Goal: Information Seeking & Learning: Learn about a topic

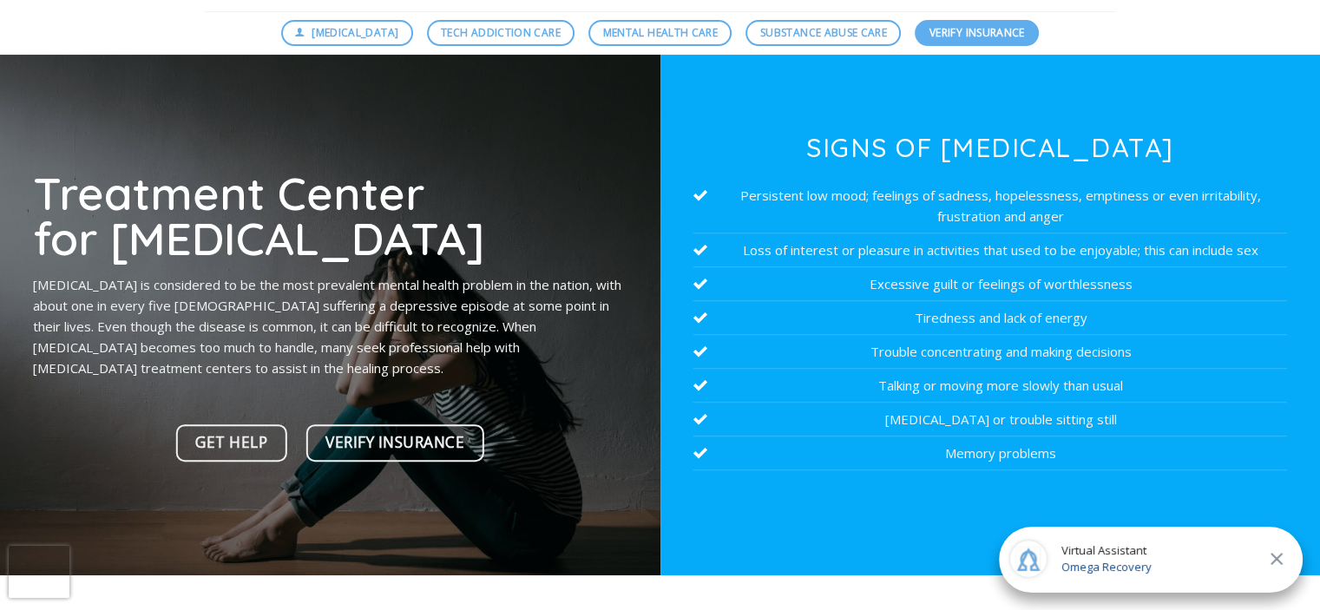
scroll to position [108, 0]
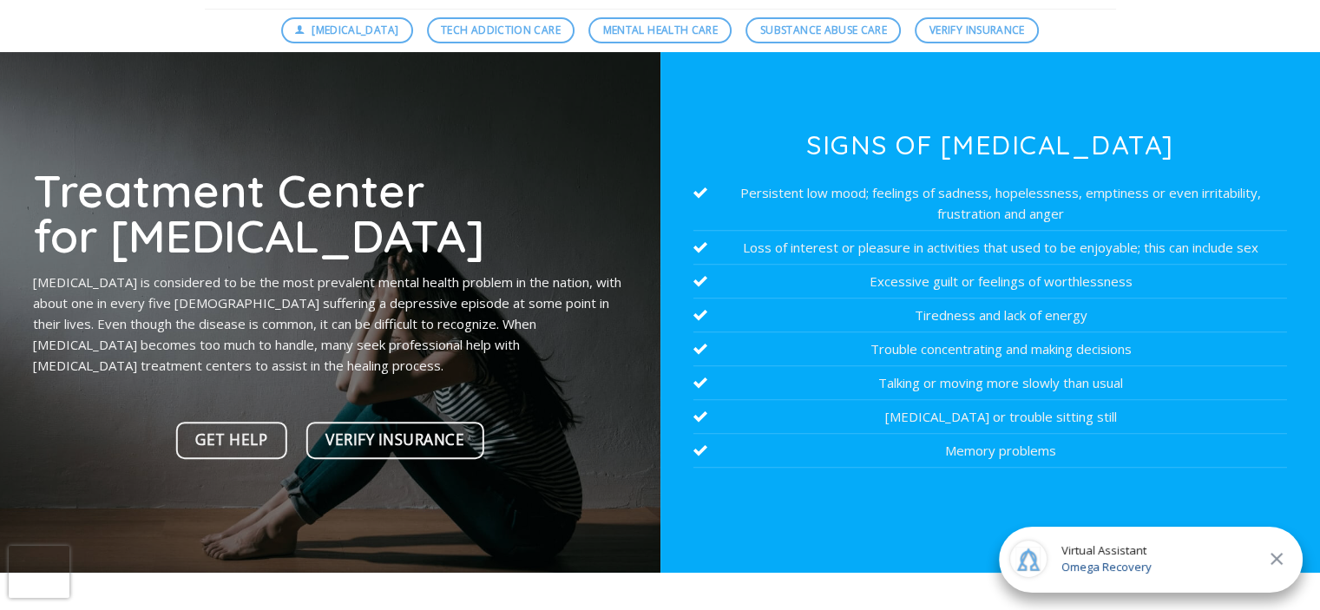
click at [1274, 555] on icon at bounding box center [1276, 558] width 21 height 21
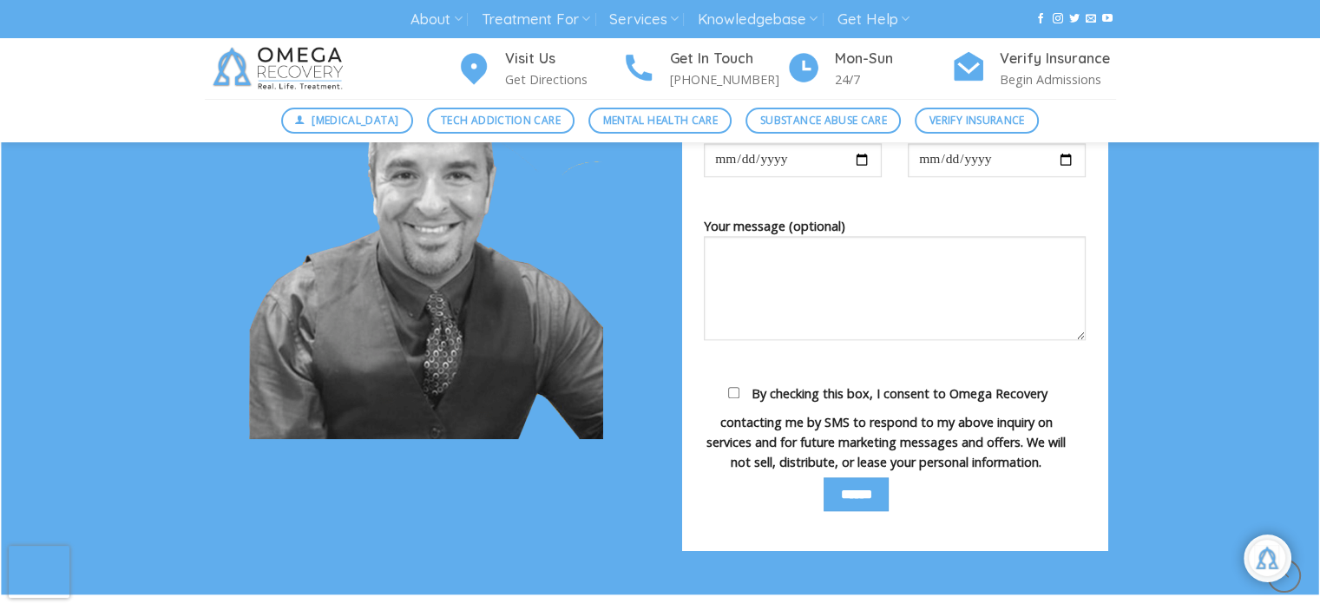
scroll to position [1801, 0]
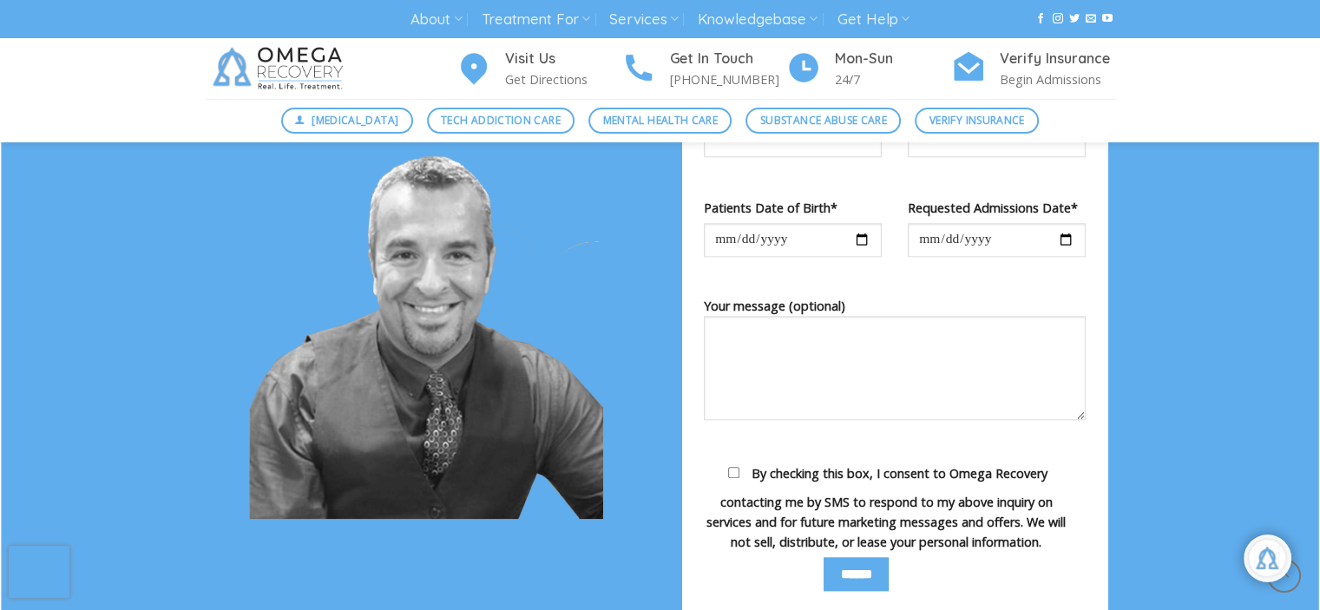
click at [1168, 339] on div "Why? Why are we getting more stressed out, more depressed and more mentally unw…" at bounding box center [660, 80] width 1320 height 1190
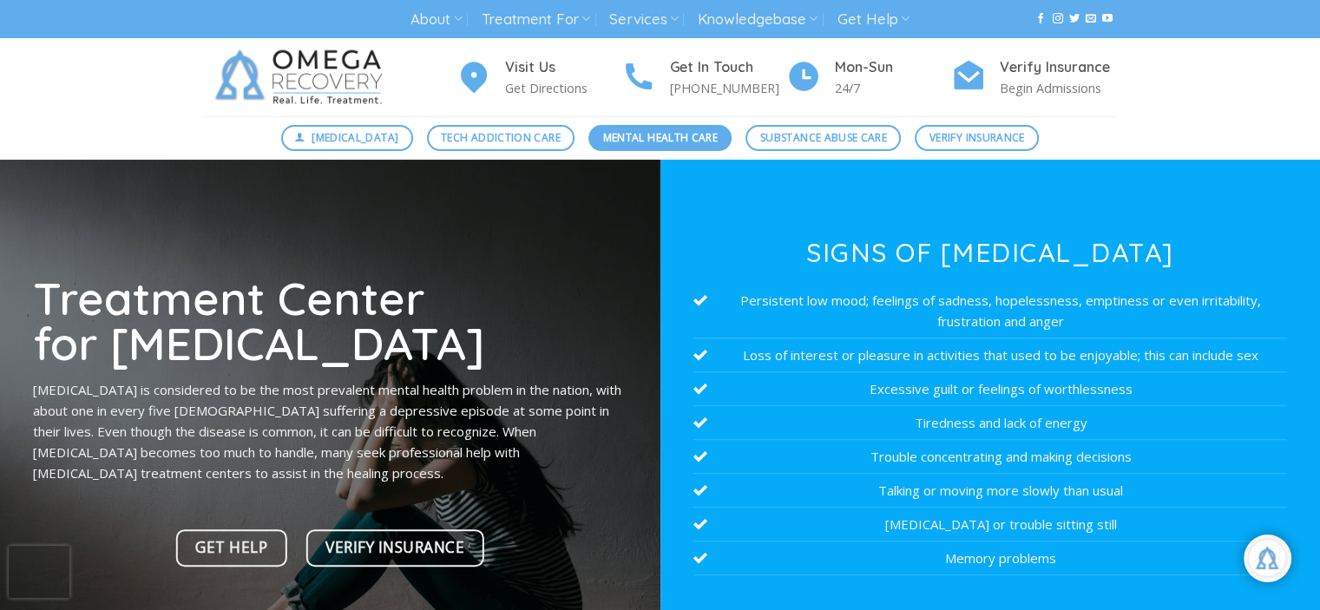
scroll to position [82, 0]
click at [641, 138] on span "Mental Health Care" at bounding box center [660, 137] width 115 height 16
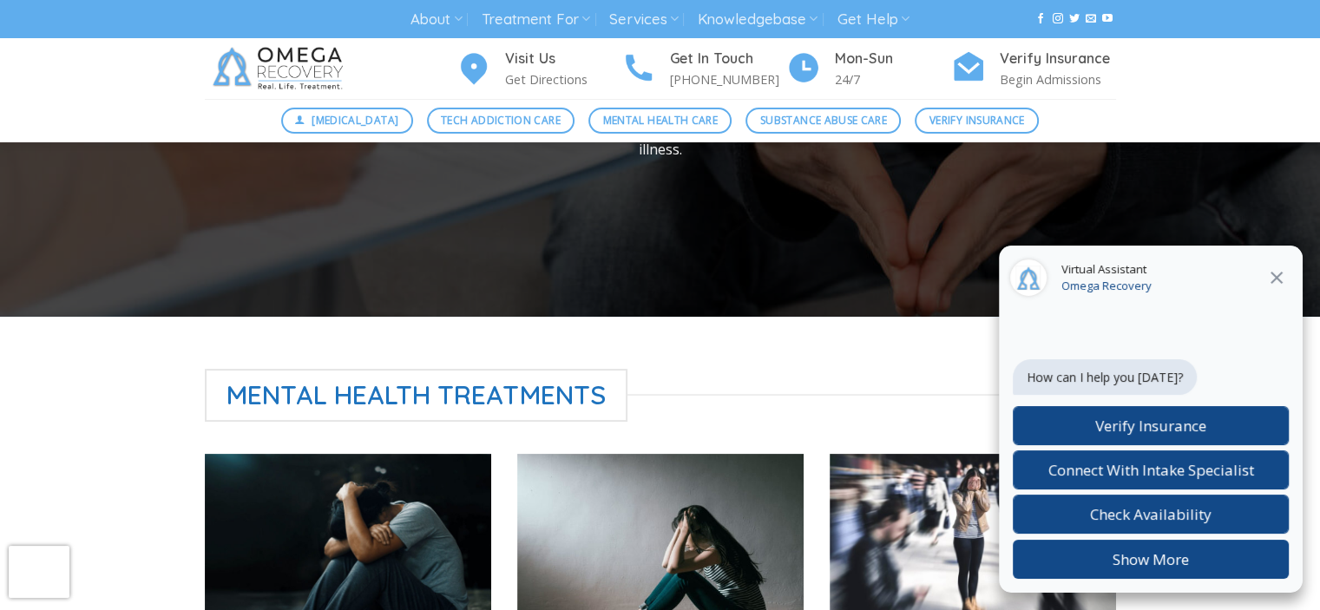
scroll to position [281, 0]
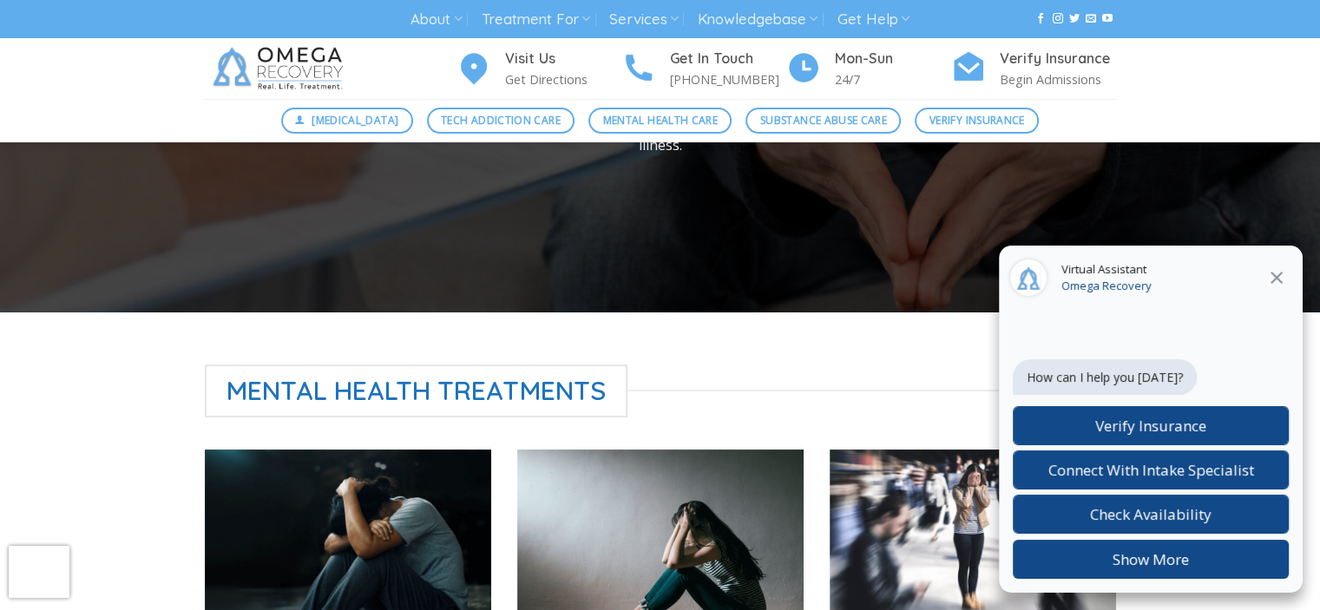
click at [1298, 280] on div "Virtual Assistant Omega Recovery" at bounding box center [1151, 279] width 304 height 66
click at [1277, 279] on icon at bounding box center [1276, 278] width 12 height 12
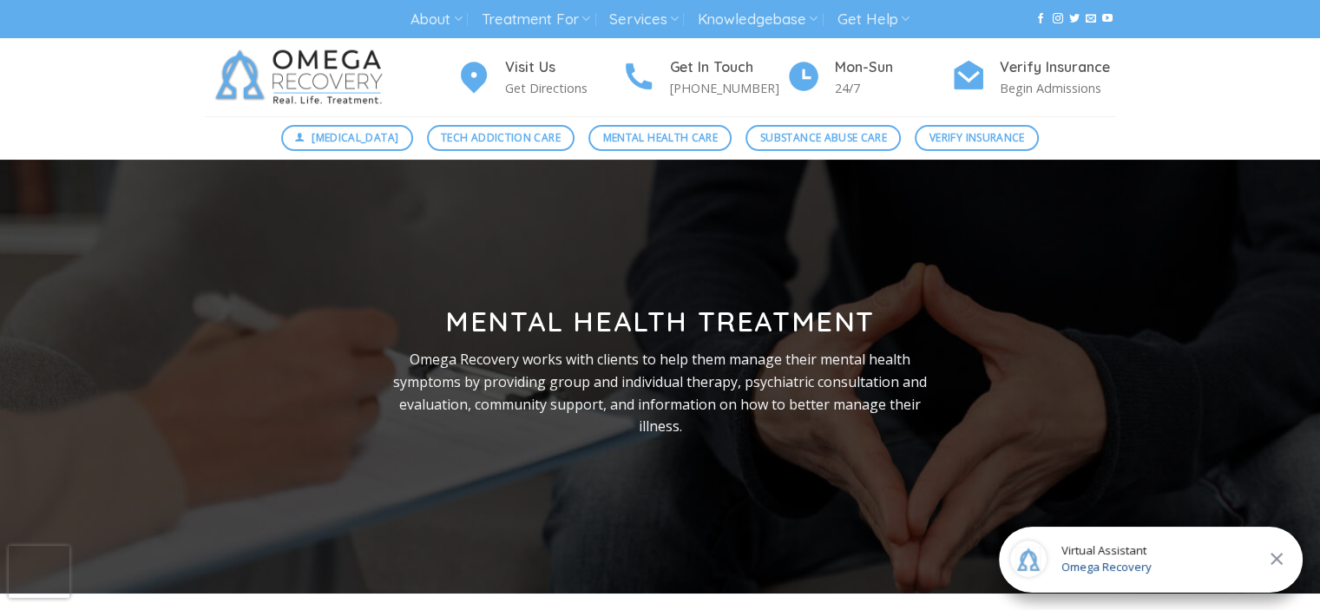
scroll to position [0, 0]
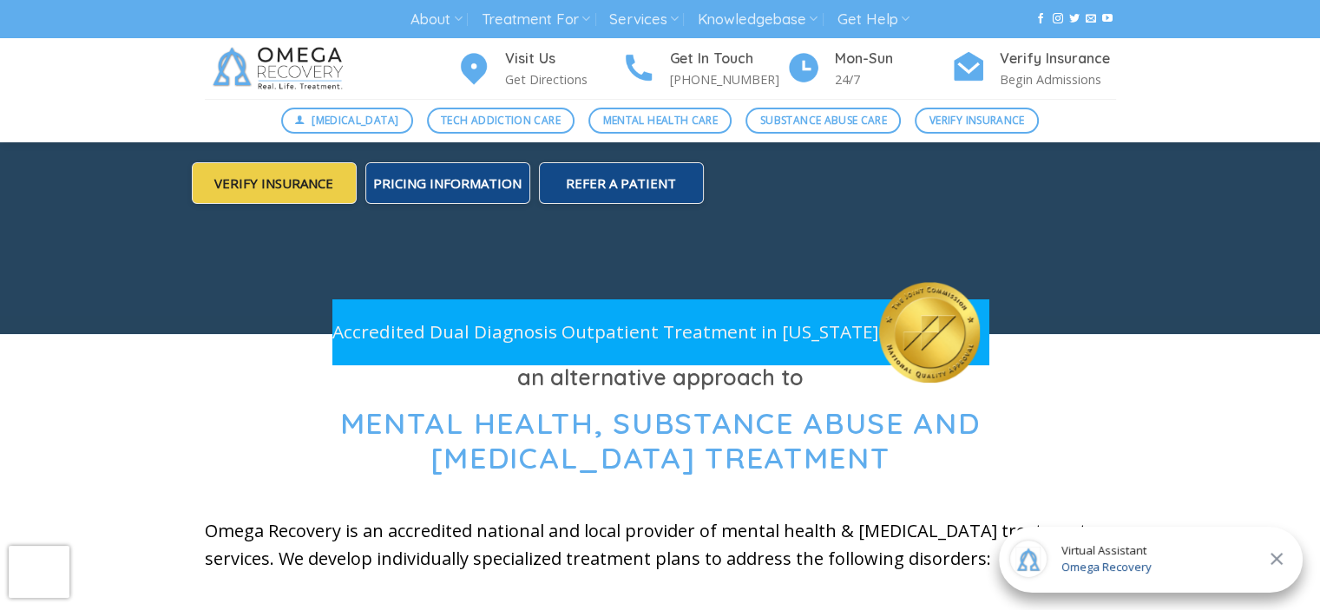
scroll to position [347, 0]
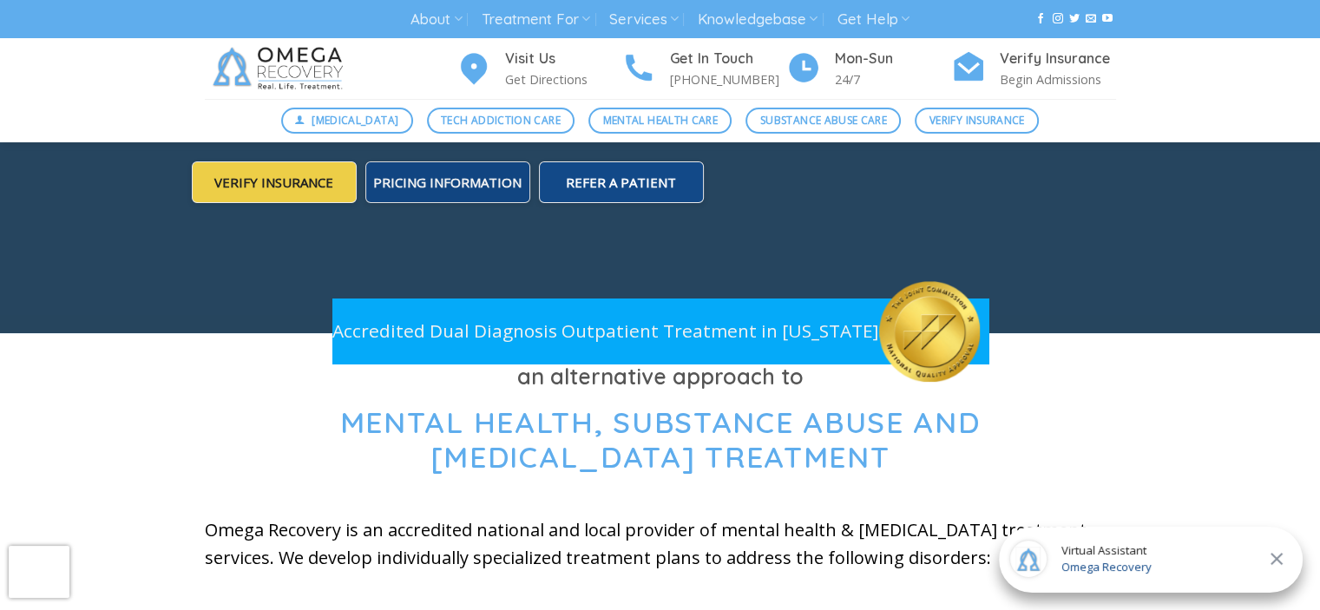
click at [410, 180] on span "Pricing Information" at bounding box center [447, 182] width 148 height 17
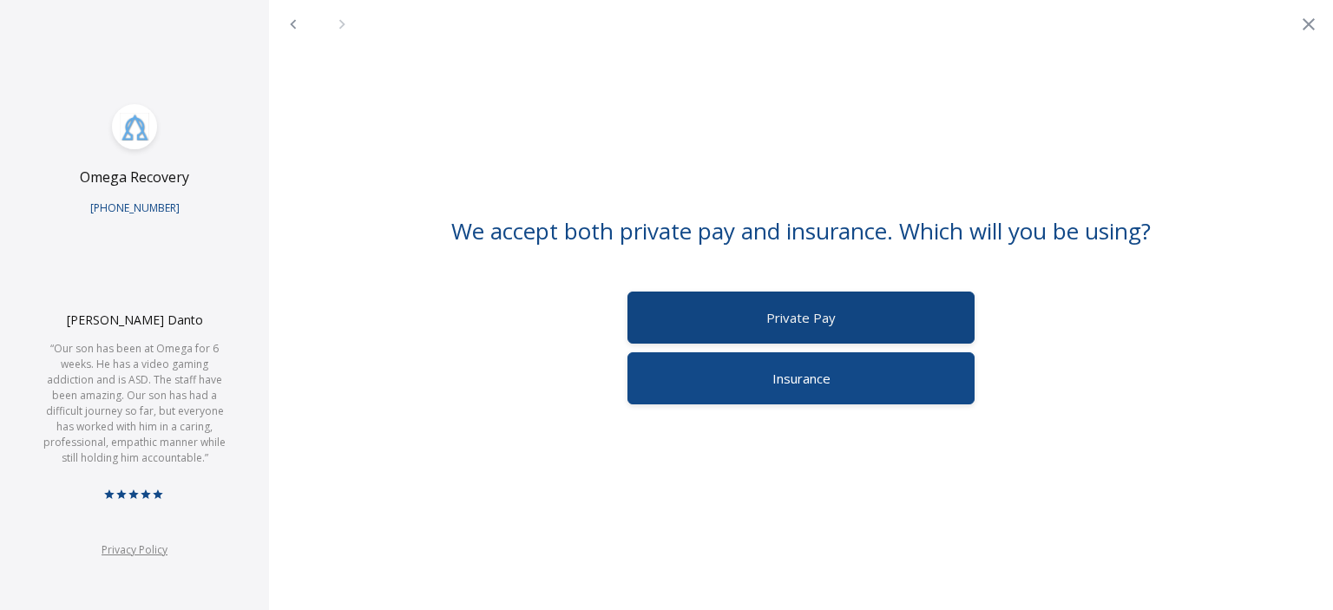
click at [758, 329] on label "Private Pay" at bounding box center [800, 318] width 347 height 52
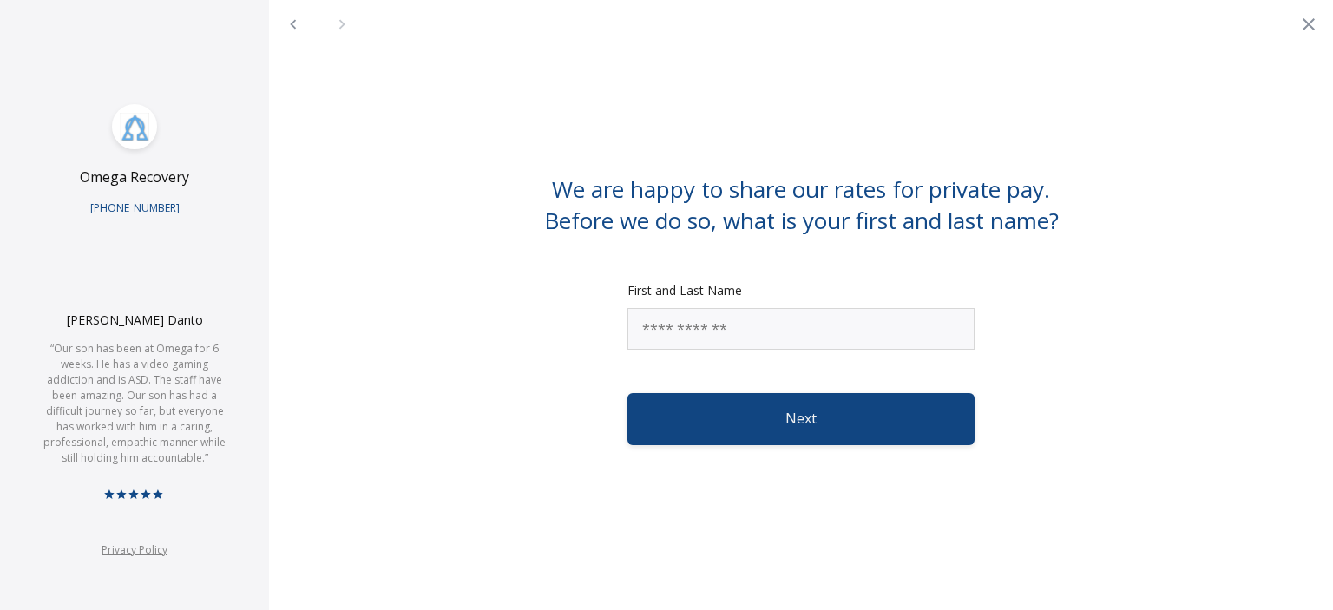
click at [772, 423] on button "Next" at bounding box center [800, 419] width 347 height 52
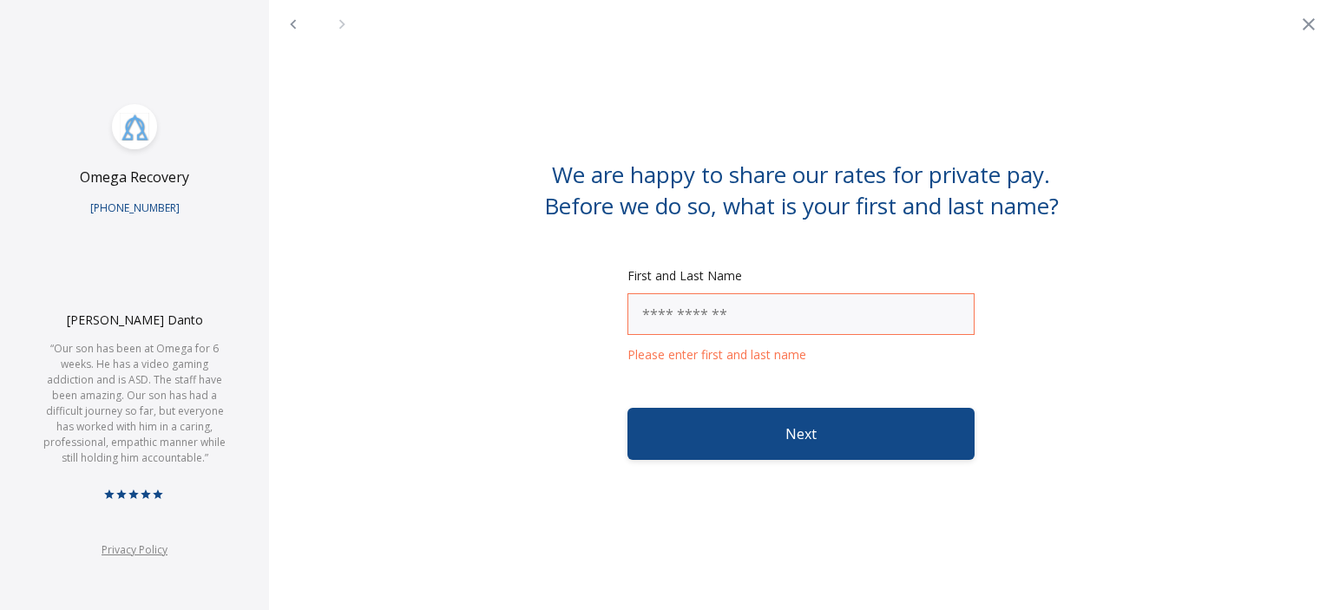
click at [700, 315] on input "Please enter first and last name" at bounding box center [800, 314] width 347 height 42
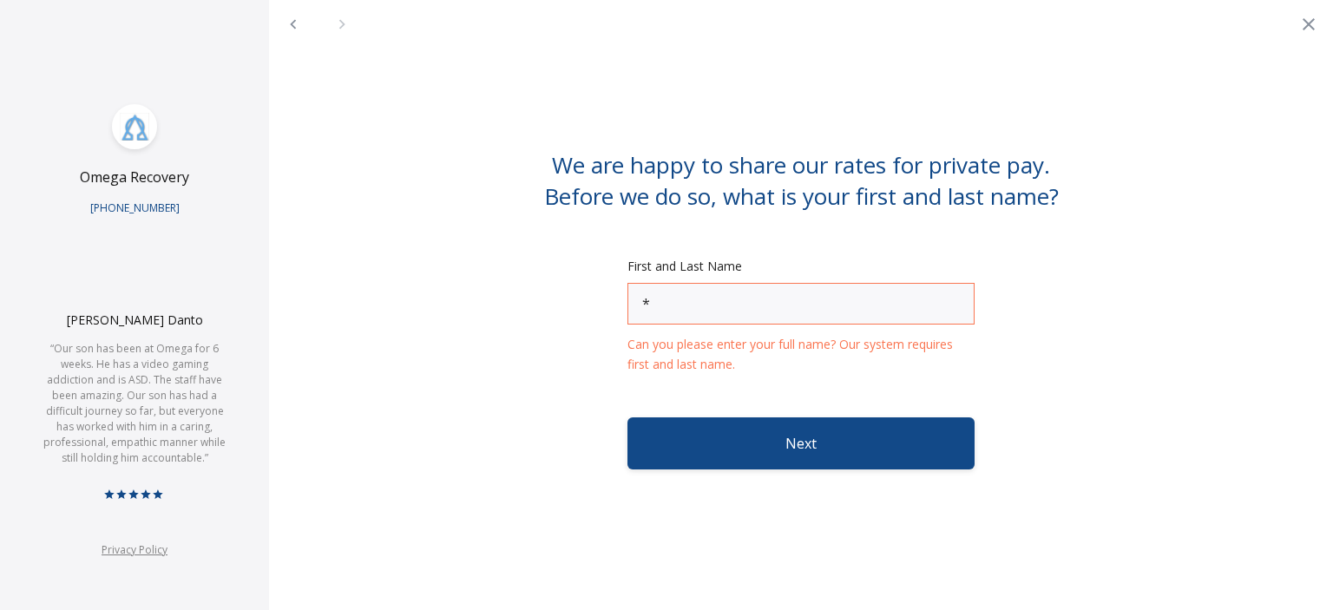
type input "*"
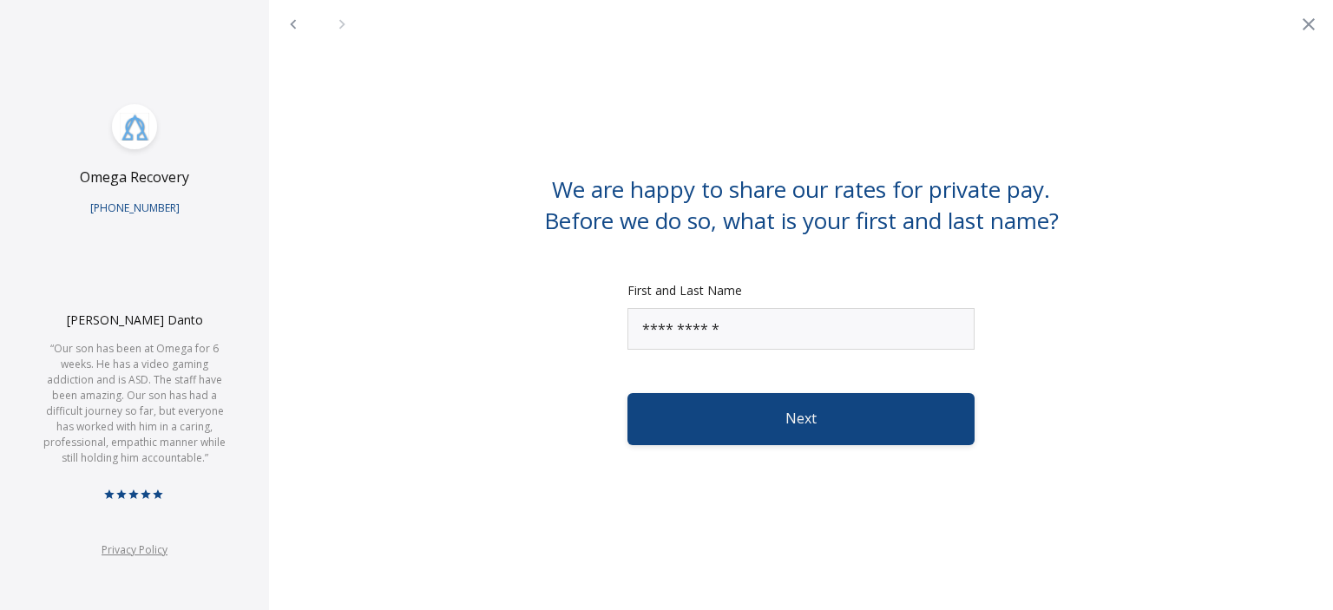
type input "**********"
click at [704, 418] on button "Next" at bounding box center [800, 419] width 347 height 52
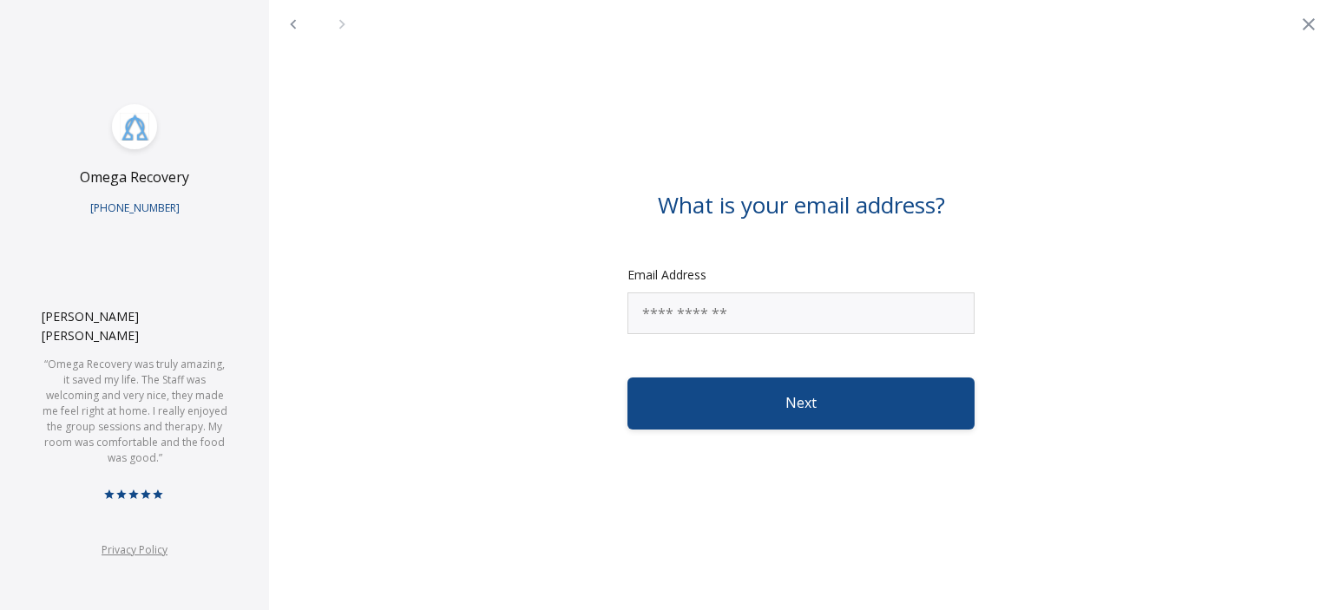
click at [686, 325] on input "Email Address" at bounding box center [800, 313] width 347 height 42
type input "**********"
click at [627, 377] on button "Next" at bounding box center [800, 403] width 347 height 52
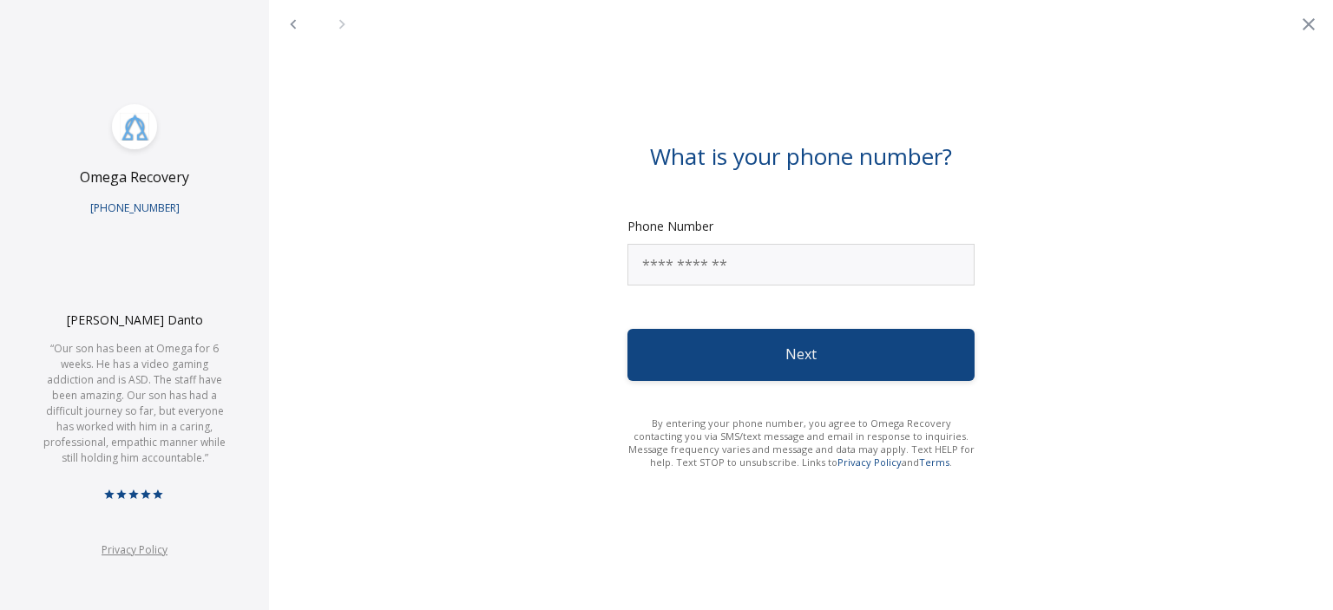
click at [703, 348] on button "Next" at bounding box center [800, 355] width 347 height 52
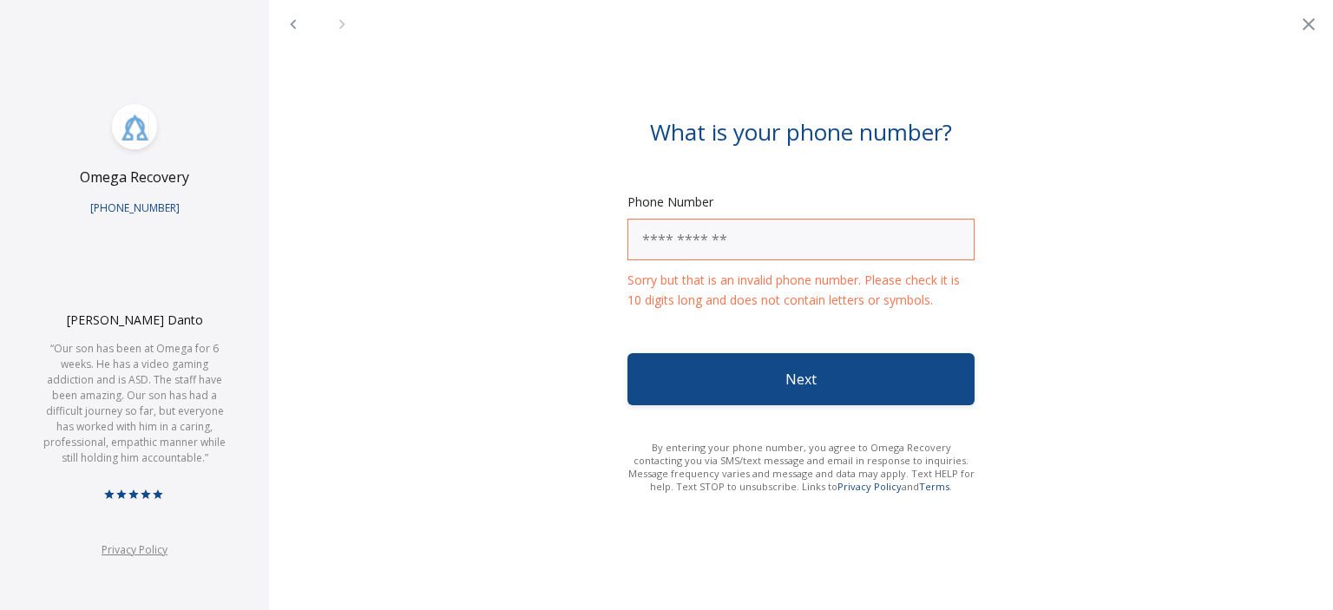
click at [732, 246] on input "Sorry but that is an invalid phone number. Please check it is 10 digits long an…" at bounding box center [800, 240] width 347 height 42
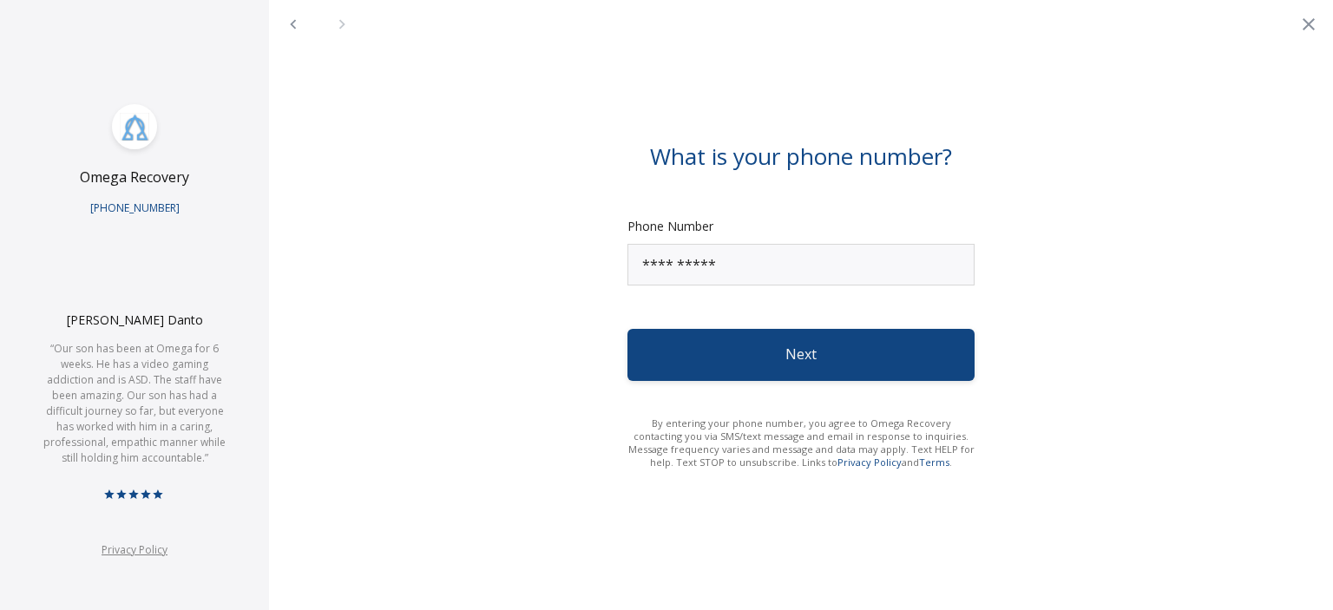
type input "**********"
click at [824, 358] on button "Next" at bounding box center [800, 355] width 347 height 52
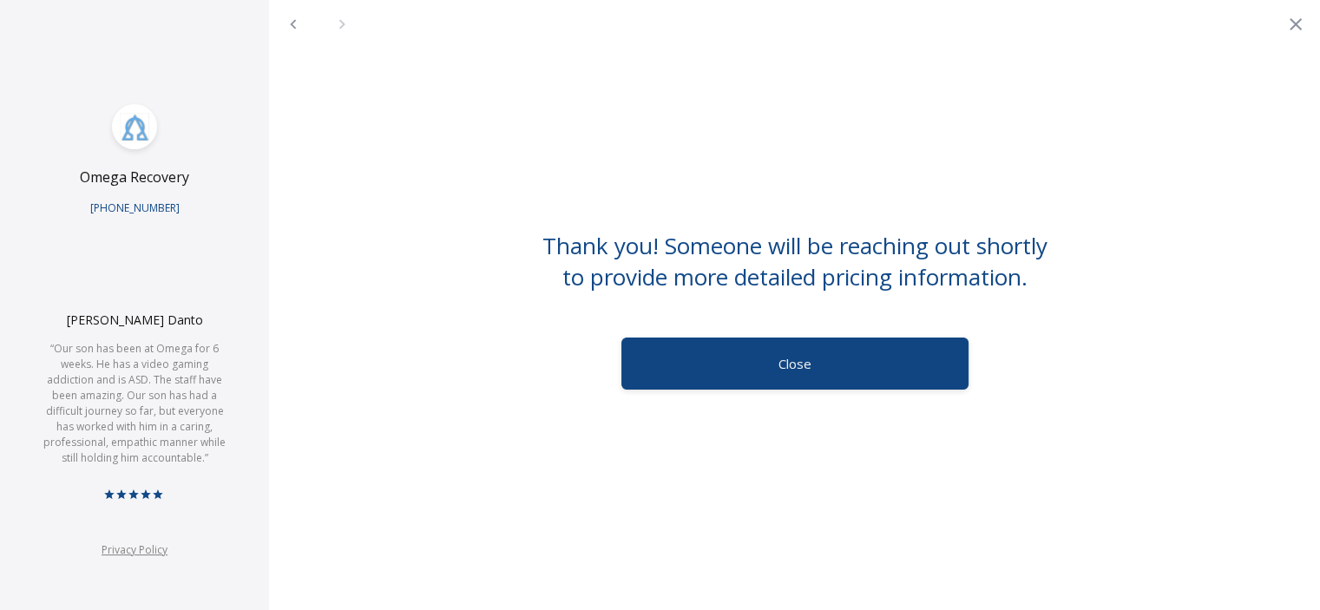
click at [792, 372] on span "Close" at bounding box center [794, 363] width 33 height 21
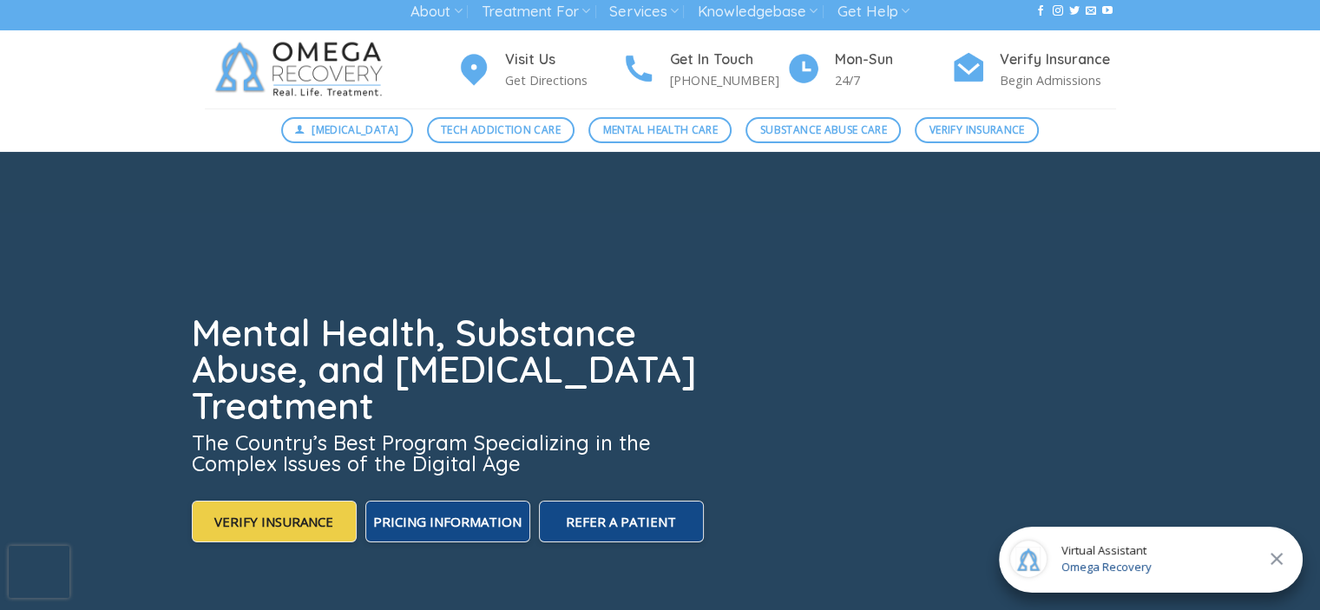
scroll to position [0, 0]
